Goal: Transaction & Acquisition: Purchase product/service

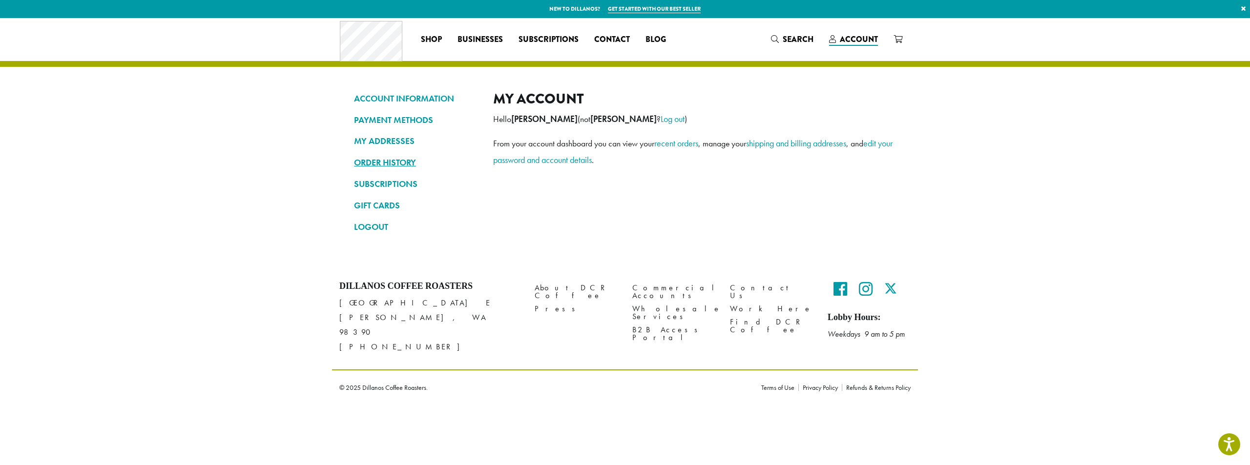
click at [399, 160] on link "ORDER HISTORY" at bounding box center [416, 162] width 124 height 17
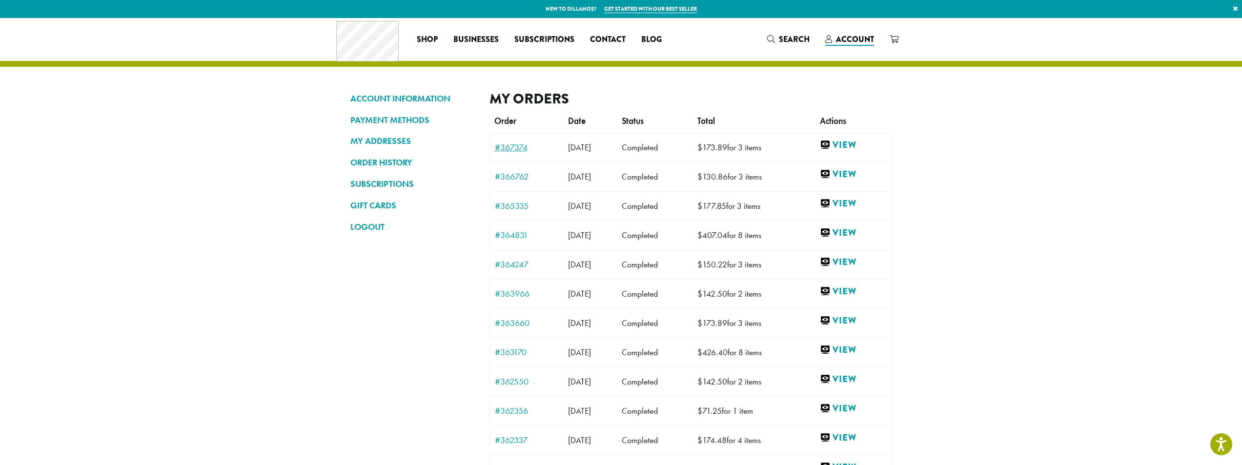
click at [519, 145] on link "#367374" at bounding box center [526, 147] width 63 height 9
click at [513, 175] on link "#366762" at bounding box center [526, 176] width 63 height 9
click at [509, 240] on link "#364831" at bounding box center [526, 235] width 63 height 9
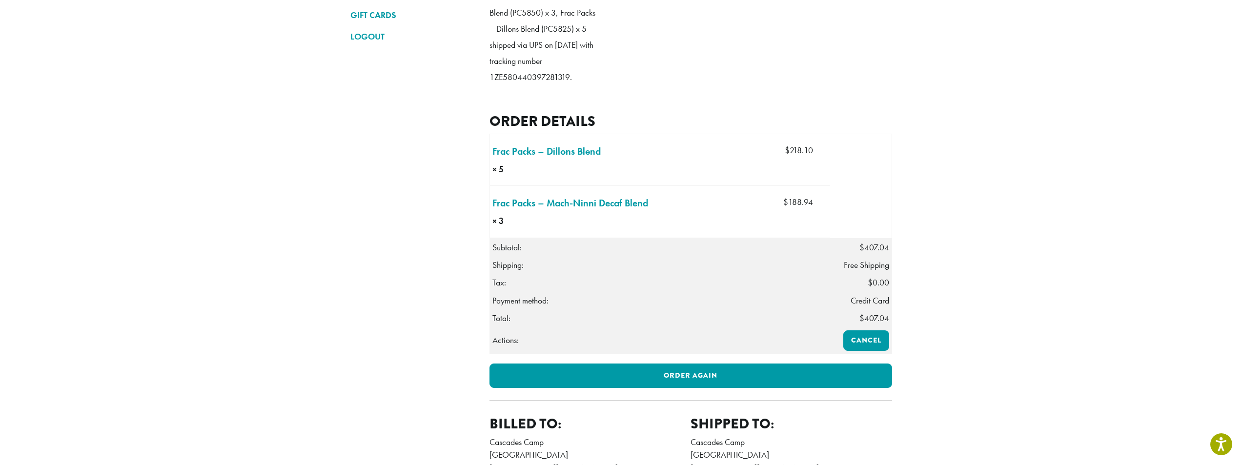
scroll to position [195, 0]
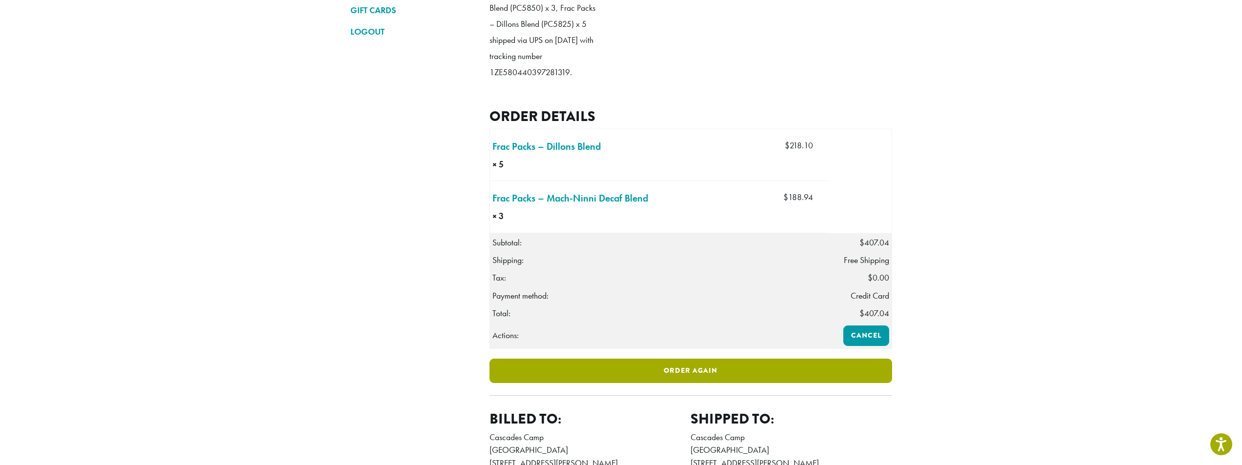
click at [625, 382] on link "Order again" at bounding box center [691, 371] width 403 height 24
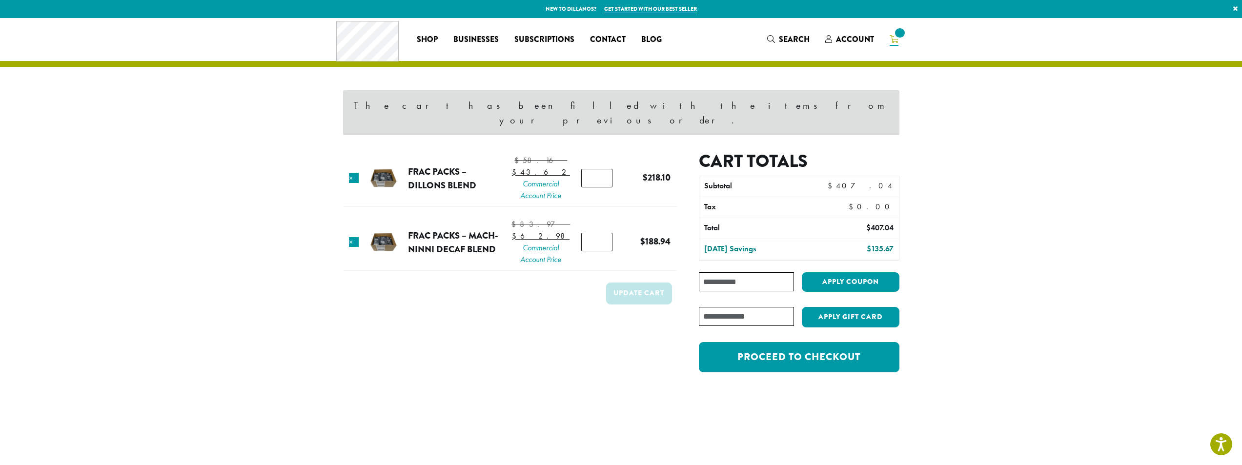
click at [600, 172] on input "*" at bounding box center [596, 178] width 31 height 19
type input "*"
click at [600, 172] on input "*" at bounding box center [596, 178] width 31 height 19
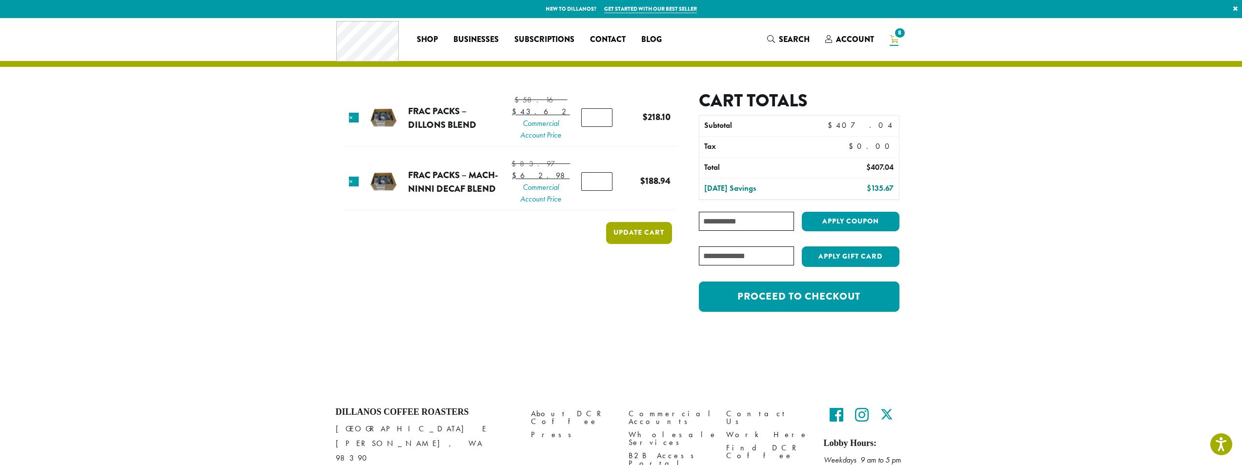
click at [632, 244] on button "Update cart" at bounding box center [639, 233] width 66 height 22
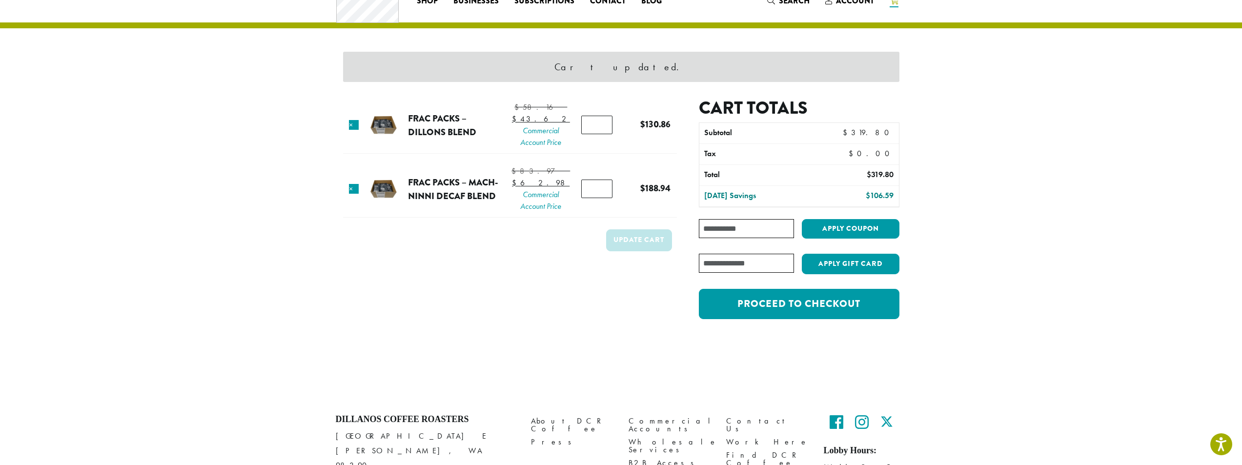
scroll to position [41, 0]
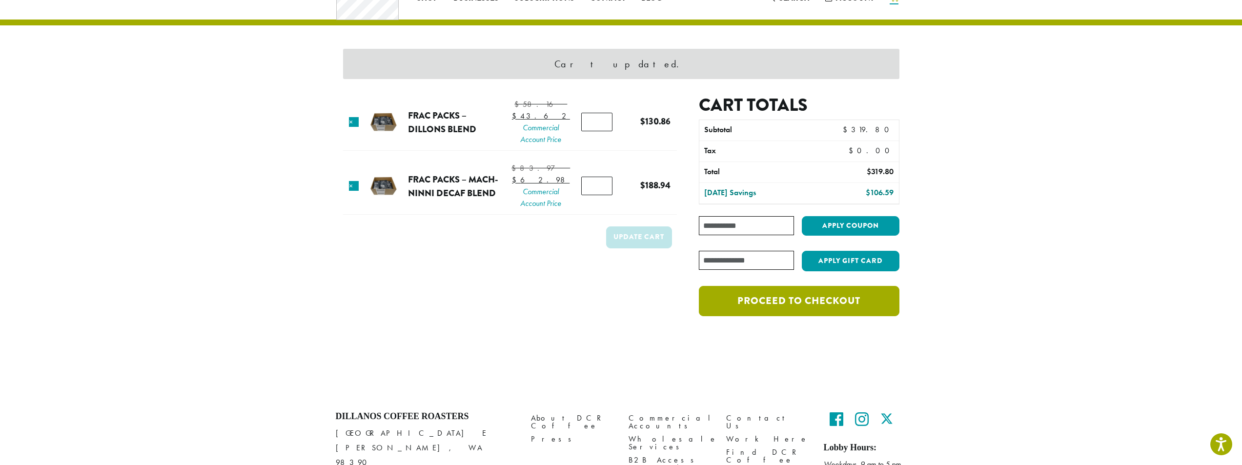
click at [835, 302] on link "Proceed to checkout" at bounding box center [799, 301] width 200 height 30
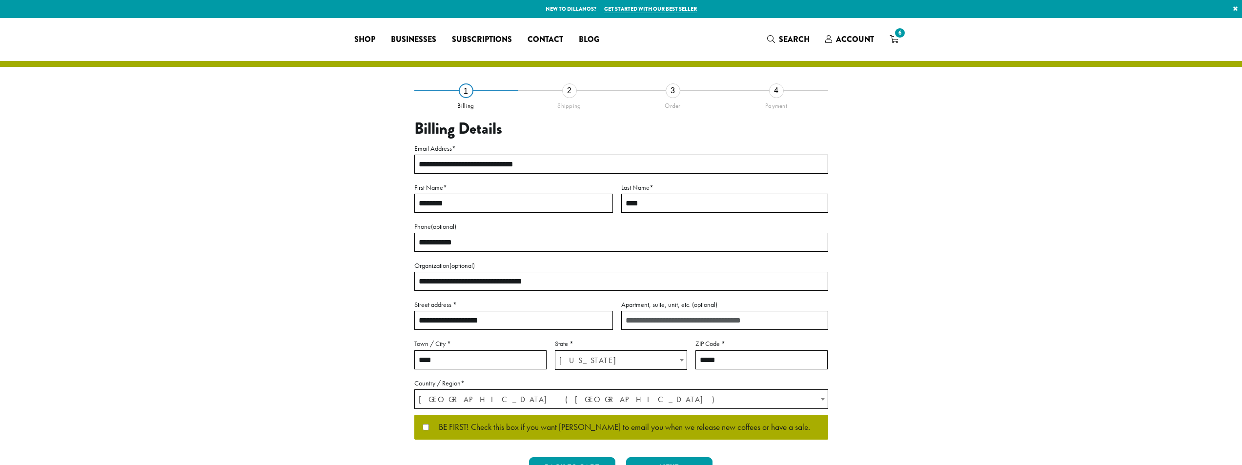
select select "**"
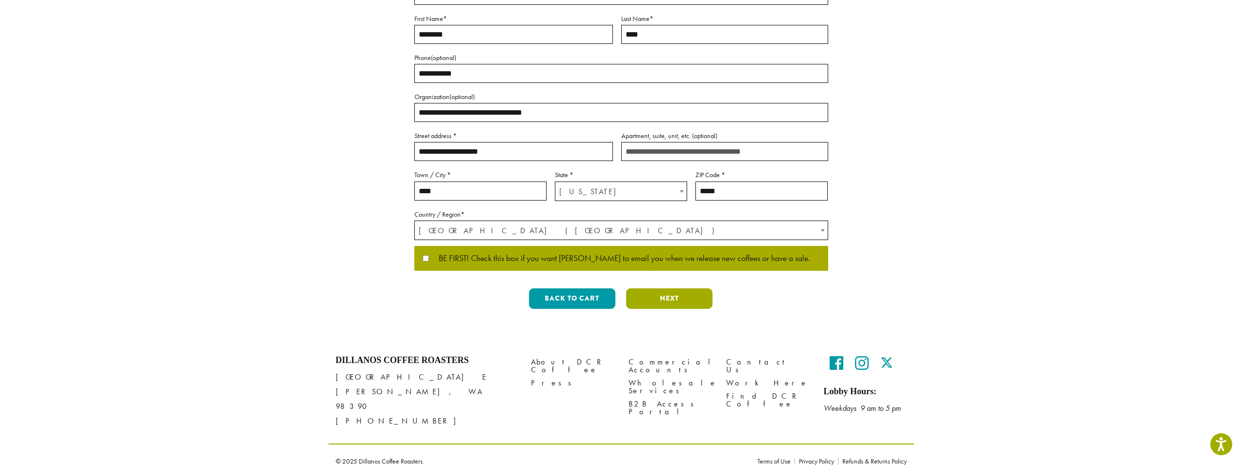
click at [673, 306] on button "Next" at bounding box center [669, 299] width 86 height 21
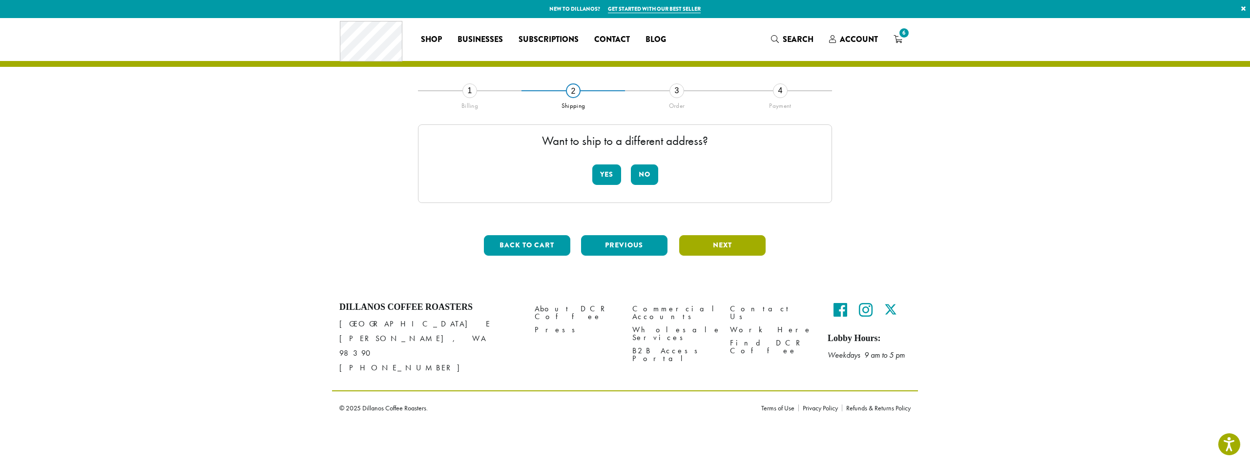
click at [721, 249] on button "Next" at bounding box center [722, 245] width 86 height 21
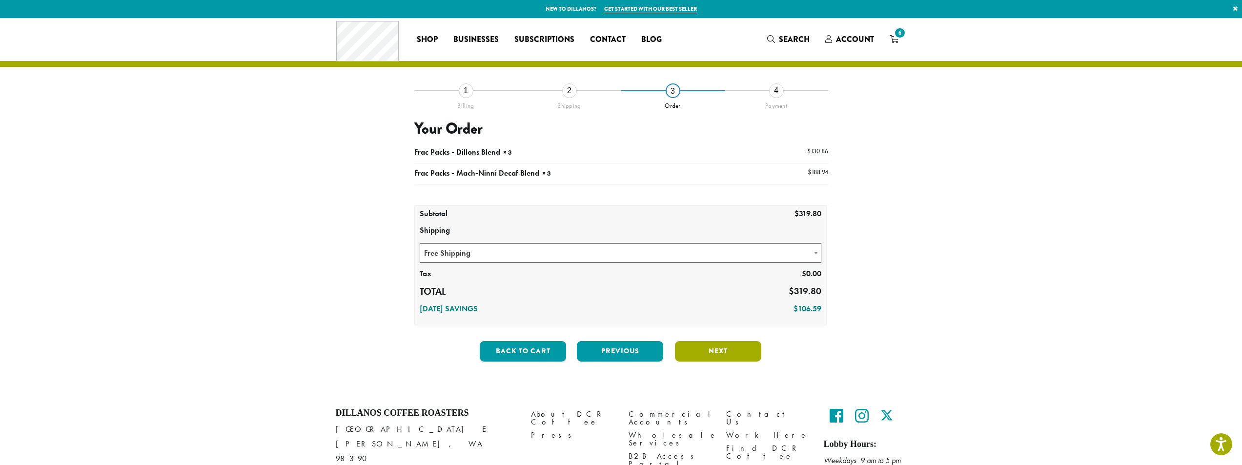
click at [724, 352] on button "Next" at bounding box center [718, 351] width 86 height 21
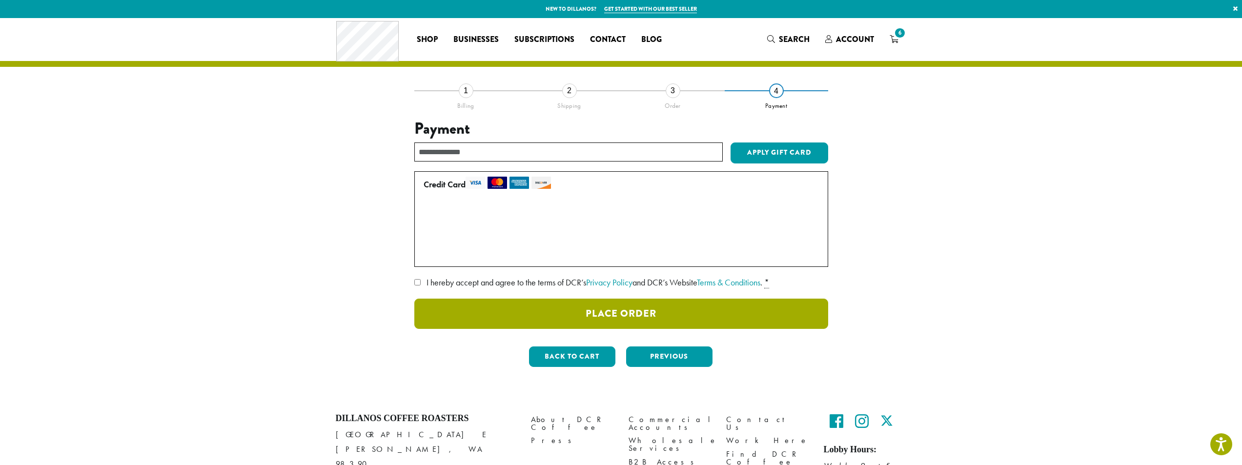
click at [626, 315] on button "Place Order" at bounding box center [621, 314] width 414 height 30
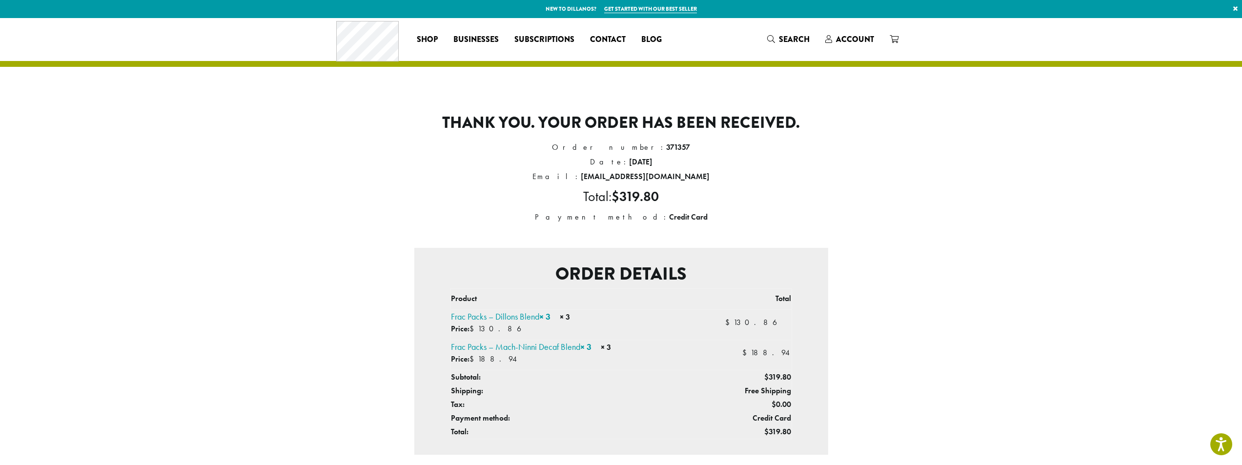
click at [305, 278] on section "Thank you. Your order has been received. Order number: 371357 Date: [DATE] Emai…" at bounding box center [621, 332] width 1242 height 629
